Goal: Information Seeking & Learning: Learn about a topic

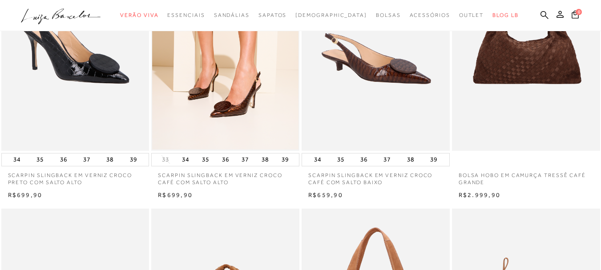
scroll to position [89, 0]
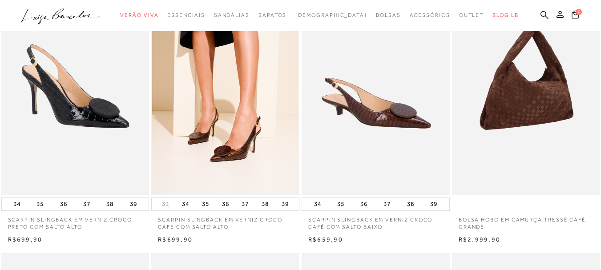
click at [556, 118] on img at bounding box center [526, 84] width 147 height 222
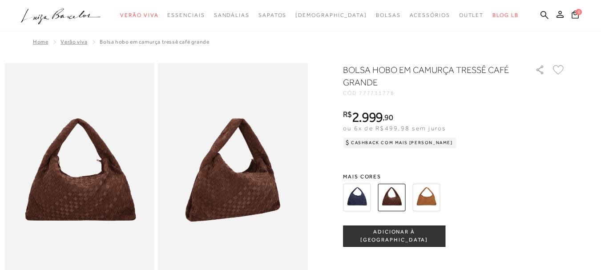
click at [358, 194] on img at bounding box center [357, 198] width 28 height 28
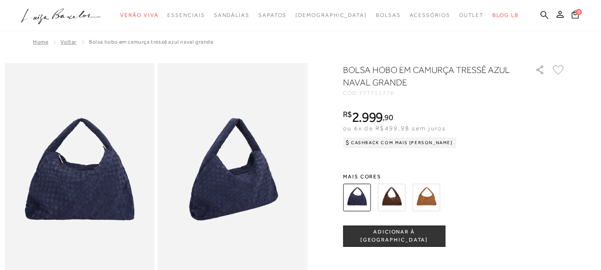
click at [177, 198] on img at bounding box center [233, 175] width 150 height 225
click at [434, 197] on img at bounding box center [426, 198] width 28 height 28
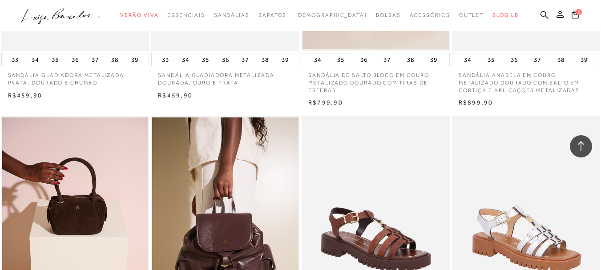
scroll to position [934, 0]
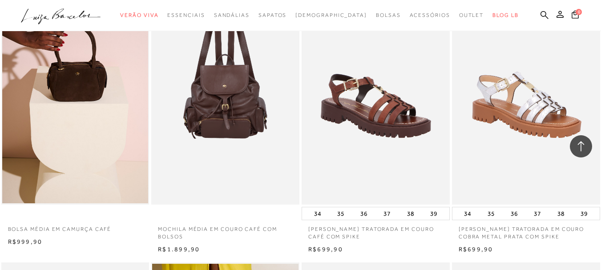
click at [252, 103] on img at bounding box center [225, 94] width 147 height 222
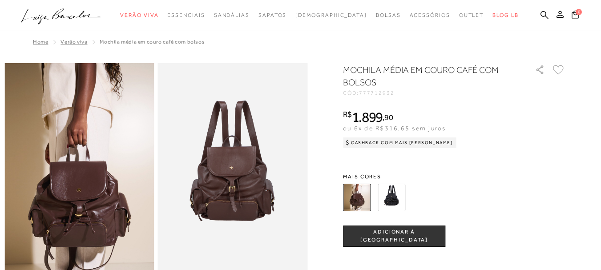
click at [404, 192] on img at bounding box center [392, 198] width 28 height 28
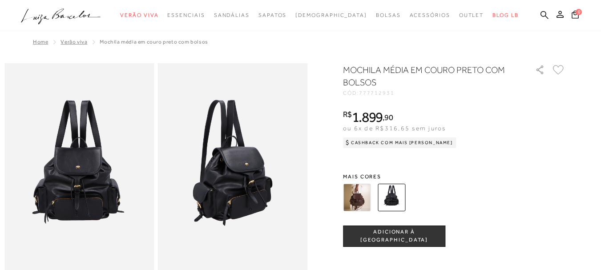
click at [356, 187] on img at bounding box center [357, 198] width 28 height 28
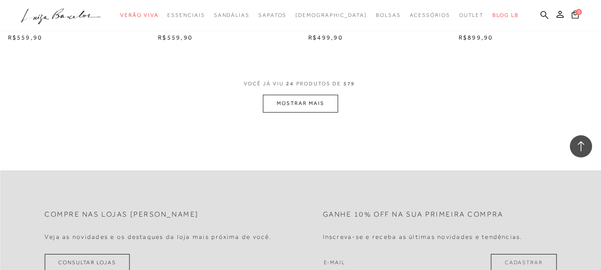
scroll to position [1779, 0]
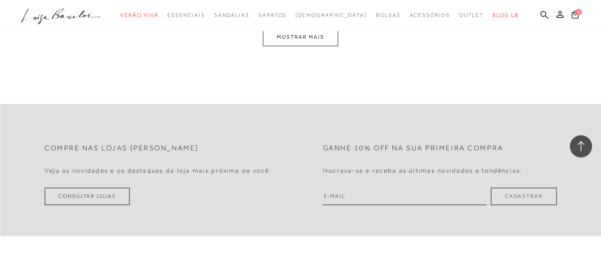
click at [321, 35] on button "MOSTRAR MAIS" at bounding box center [300, 36] width 75 height 17
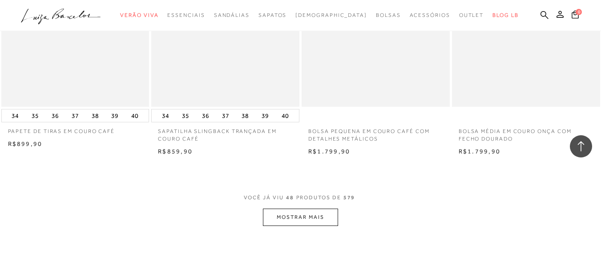
scroll to position [3379, 0]
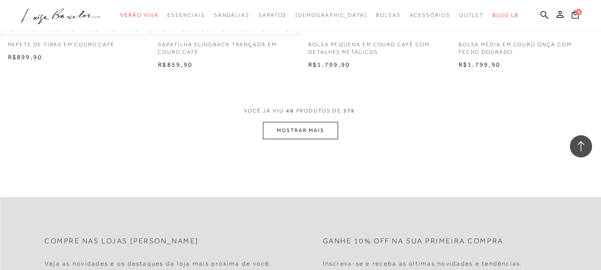
click at [301, 125] on button "MOSTRAR MAIS" at bounding box center [300, 130] width 75 height 17
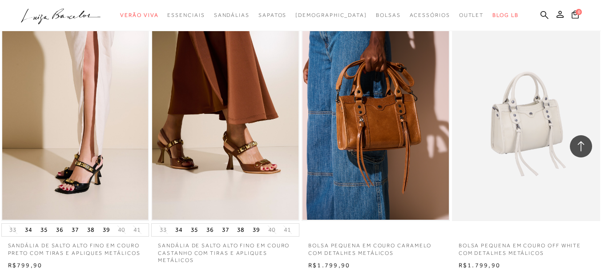
scroll to position [4980, 0]
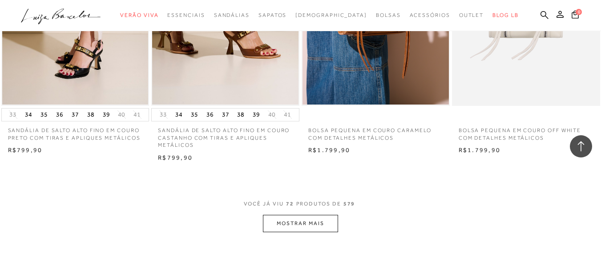
click at [319, 225] on button "MOSTRAR MAIS" at bounding box center [300, 223] width 75 height 17
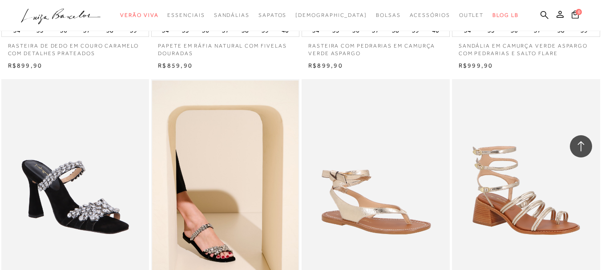
scroll to position [6759, 0]
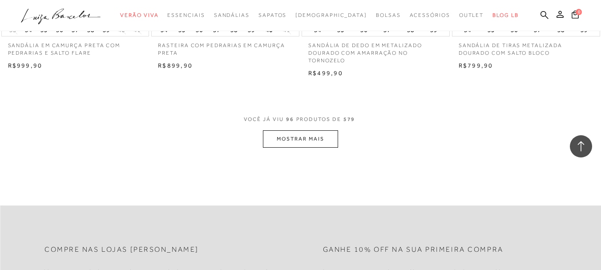
click at [307, 134] on button "MOSTRAR MAIS" at bounding box center [300, 138] width 75 height 17
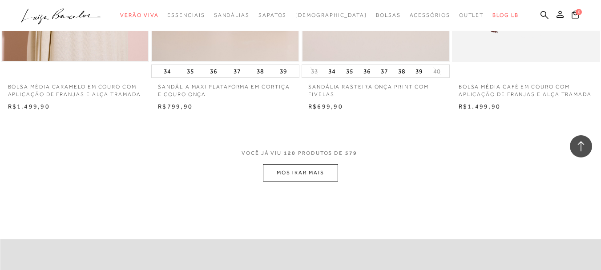
scroll to position [8493, 0]
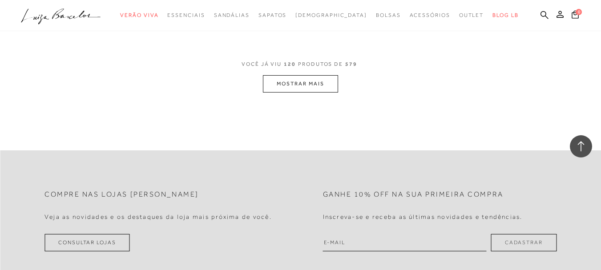
click at [264, 83] on button "MOSTRAR MAIS" at bounding box center [300, 83] width 75 height 17
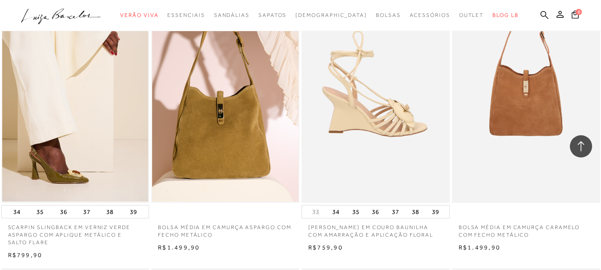
scroll to position [3468, 0]
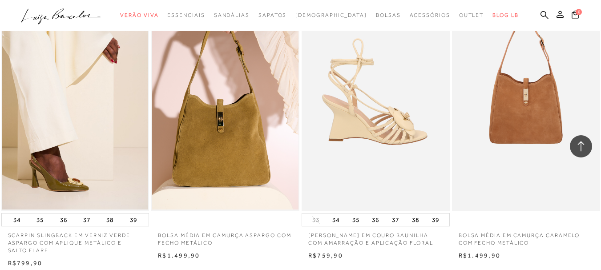
click at [353, 107] on img at bounding box center [375, 100] width 147 height 222
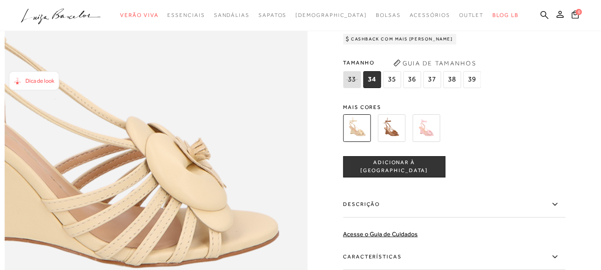
scroll to position [623, 0]
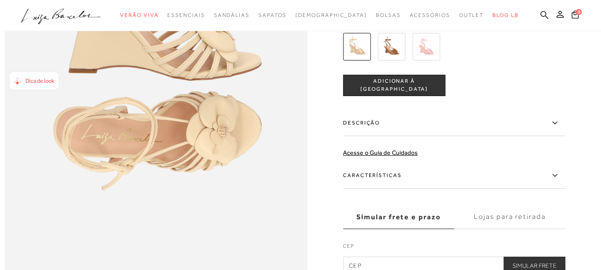
click at [396, 60] on img at bounding box center [392, 47] width 28 height 28
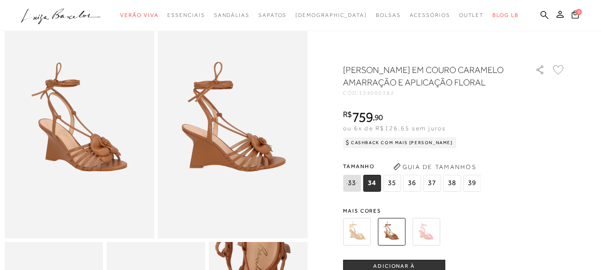
scroll to position [44, 0]
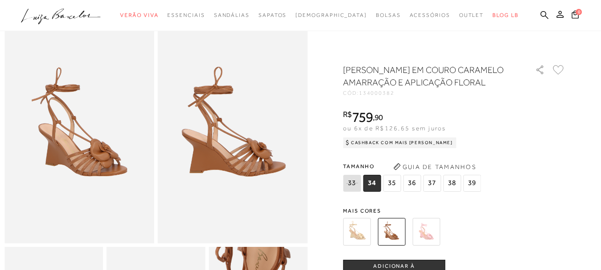
scroll to position [623, 0]
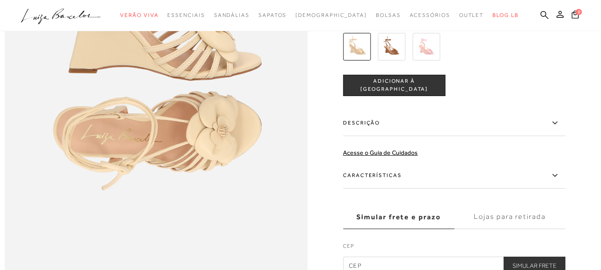
scroll to position [765, 0]
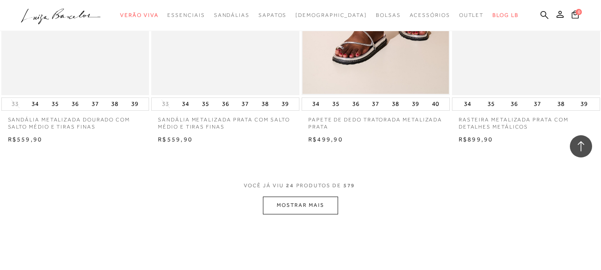
scroll to position [1684, 0]
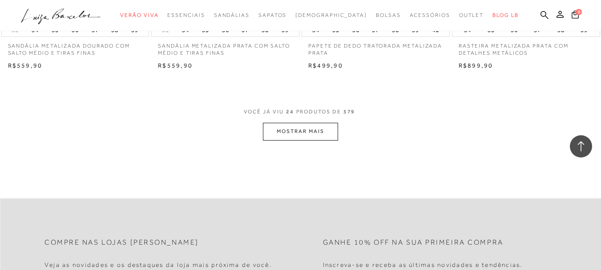
click at [323, 128] on button "MOSTRAR MAIS" at bounding box center [300, 131] width 75 height 17
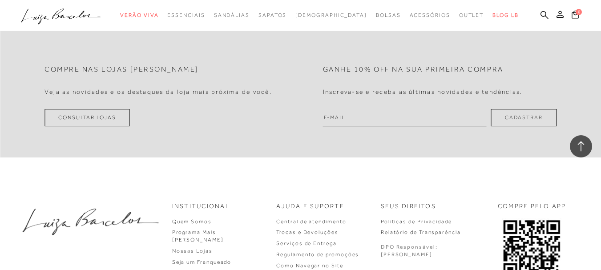
scroll to position [3459, 0]
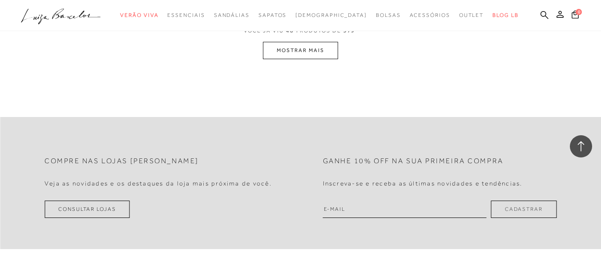
click at [318, 56] on button "MOSTRAR MAIS" at bounding box center [300, 50] width 75 height 17
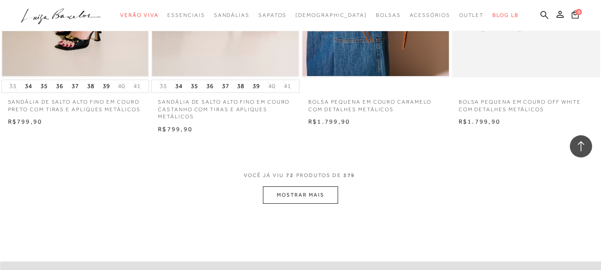
scroll to position [5060, 0]
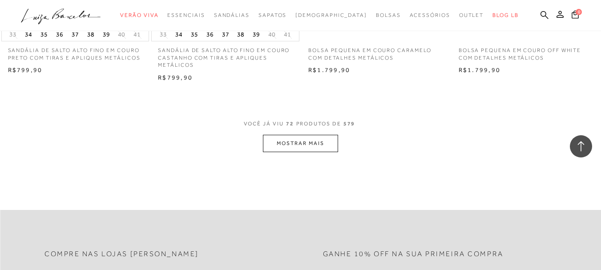
click at [319, 136] on button "MOSTRAR MAIS" at bounding box center [300, 143] width 75 height 17
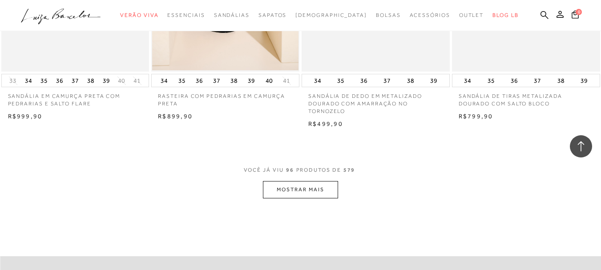
scroll to position [6794, 0]
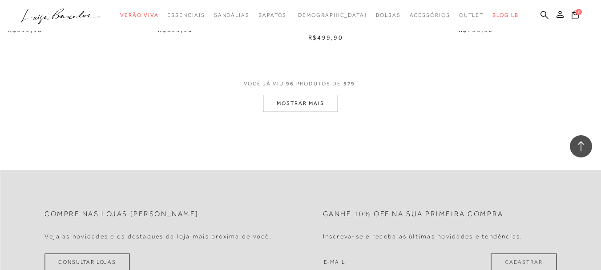
click at [302, 100] on button "MOSTRAR MAIS" at bounding box center [300, 103] width 75 height 17
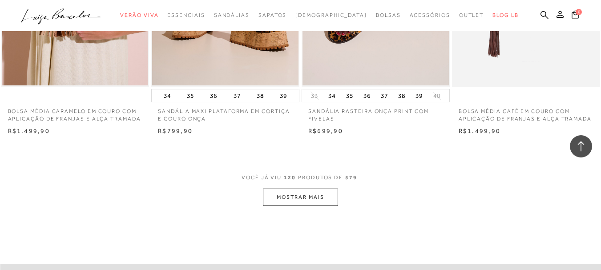
scroll to position [8395, 0]
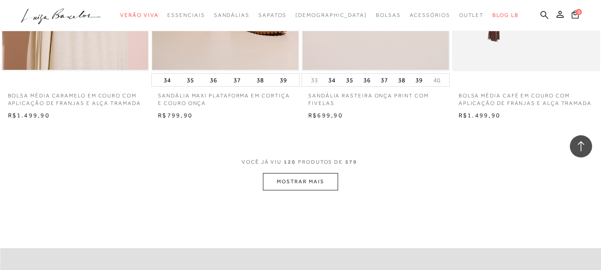
click at [309, 184] on button "MOSTRAR MAIS" at bounding box center [300, 181] width 75 height 17
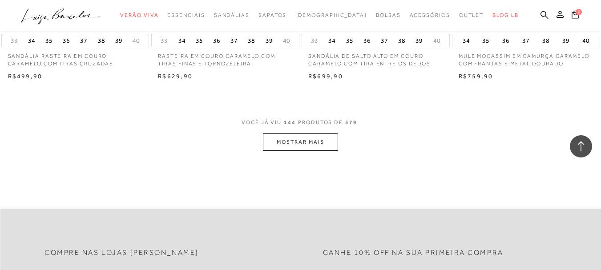
scroll to position [10129, 0]
click at [294, 137] on button "MOSTRAR MAIS" at bounding box center [300, 141] width 75 height 17
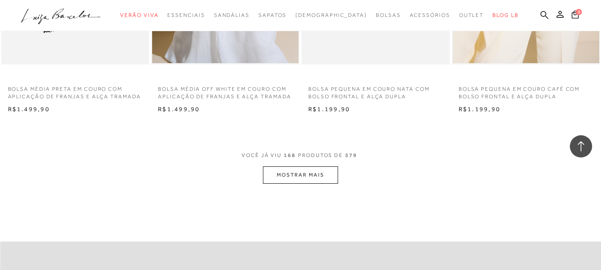
scroll to position [11819, 0]
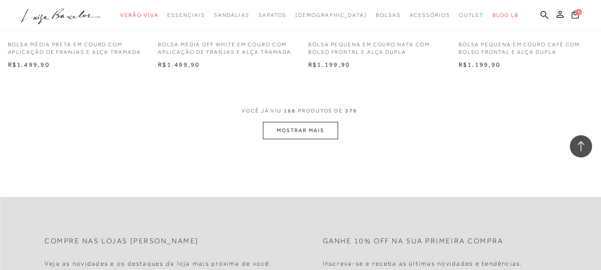
click at [317, 129] on button "MOSTRAR MAIS" at bounding box center [300, 130] width 75 height 17
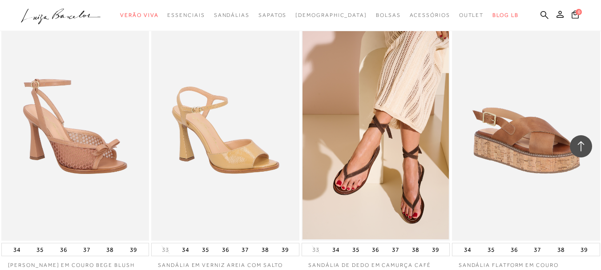
scroll to position [13464, 0]
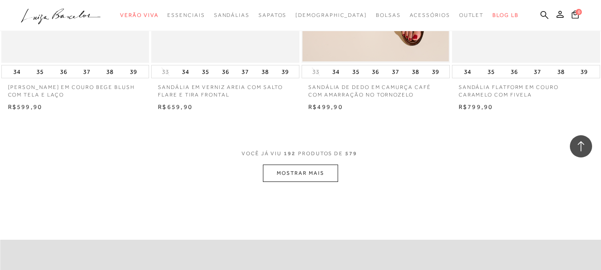
click at [320, 173] on button "MOSTRAR MAIS" at bounding box center [300, 173] width 75 height 17
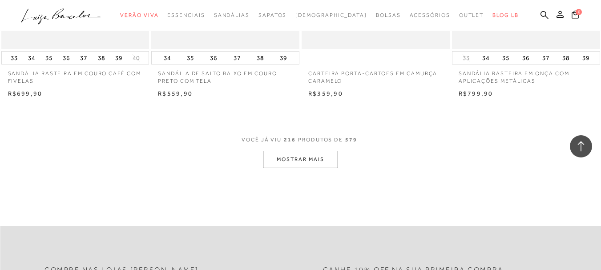
scroll to position [15199, 0]
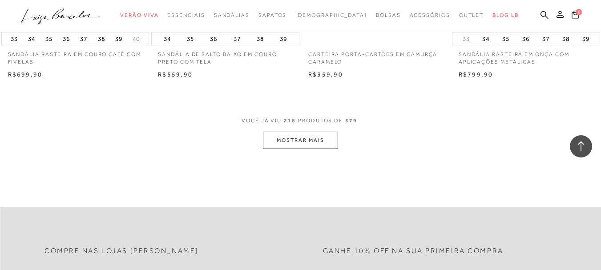
click at [282, 139] on button "MOSTRAR MAIS" at bounding box center [300, 140] width 75 height 17
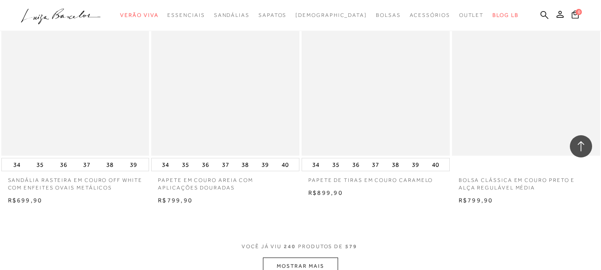
scroll to position [16888, 0]
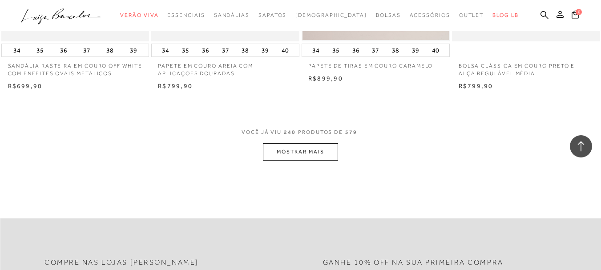
click at [306, 150] on button "MOSTRAR MAIS" at bounding box center [300, 151] width 75 height 17
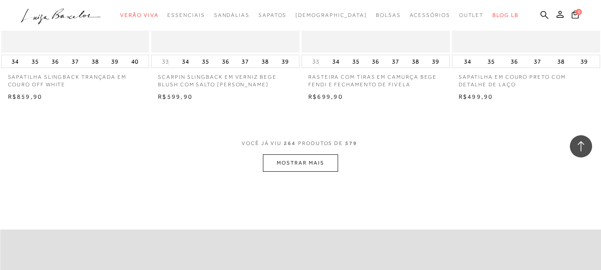
scroll to position [18623, 0]
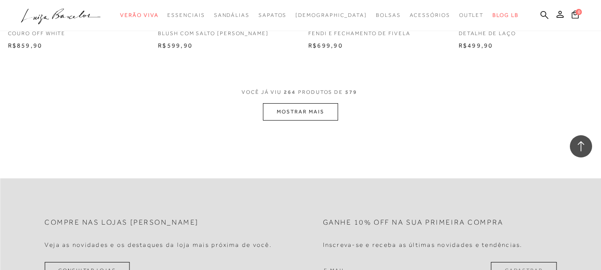
click at [303, 104] on button "MOSTRAR MAIS" at bounding box center [300, 111] width 75 height 17
